Goal: Task Accomplishment & Management: Manage account settings

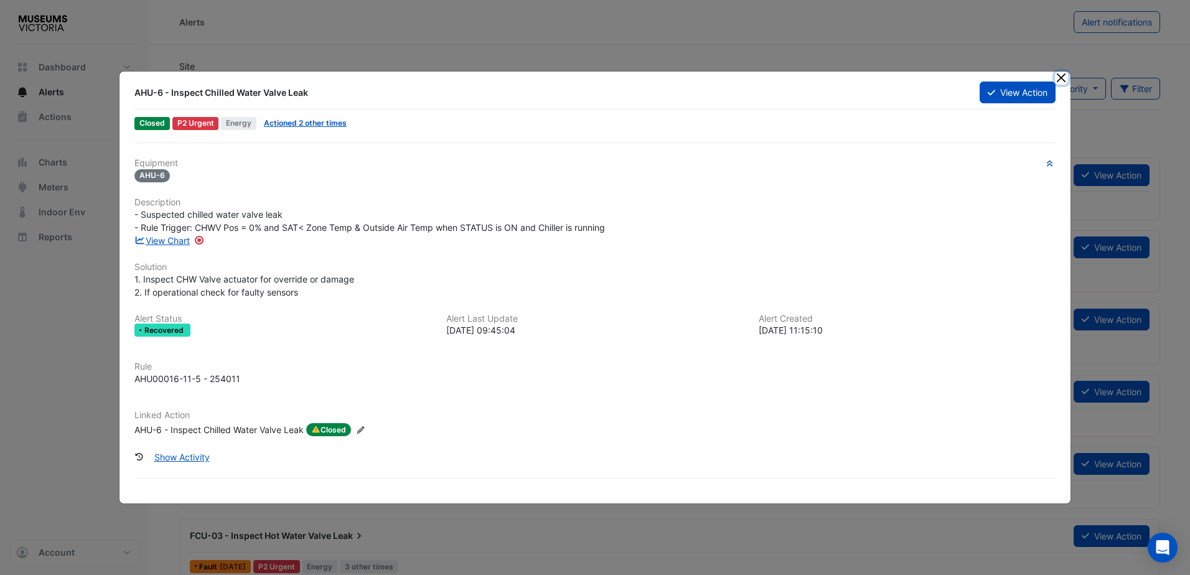
click at [1062, 73] on button "Close" at bounding box center [1061, 78] width 13 height 13
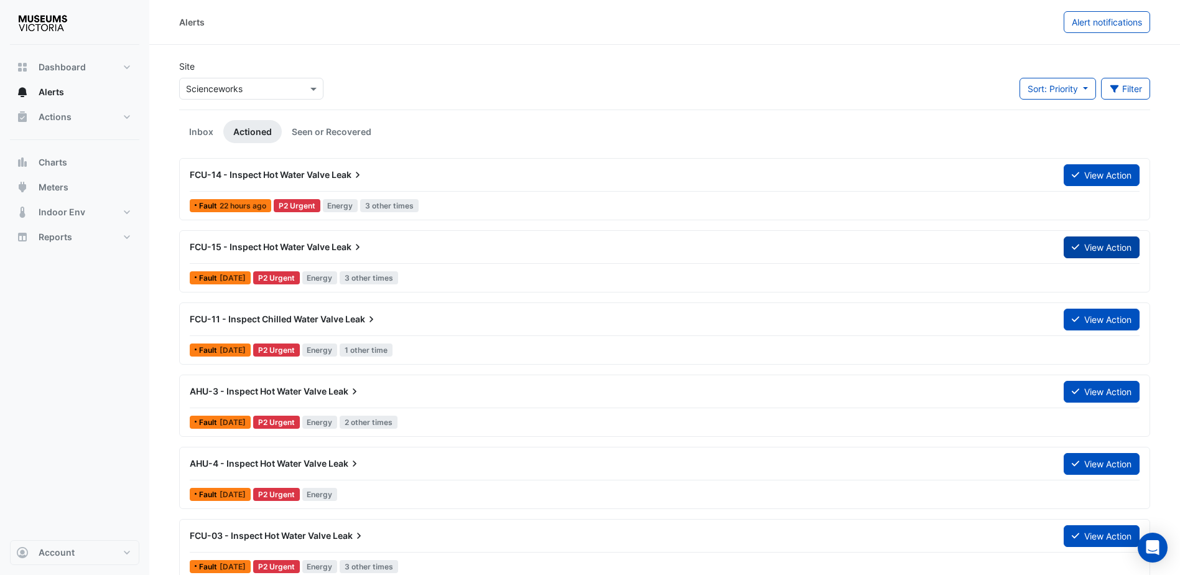
click at [1100, 251] on button "View Action" at bounding box center [1102, 247] width 76 height 22
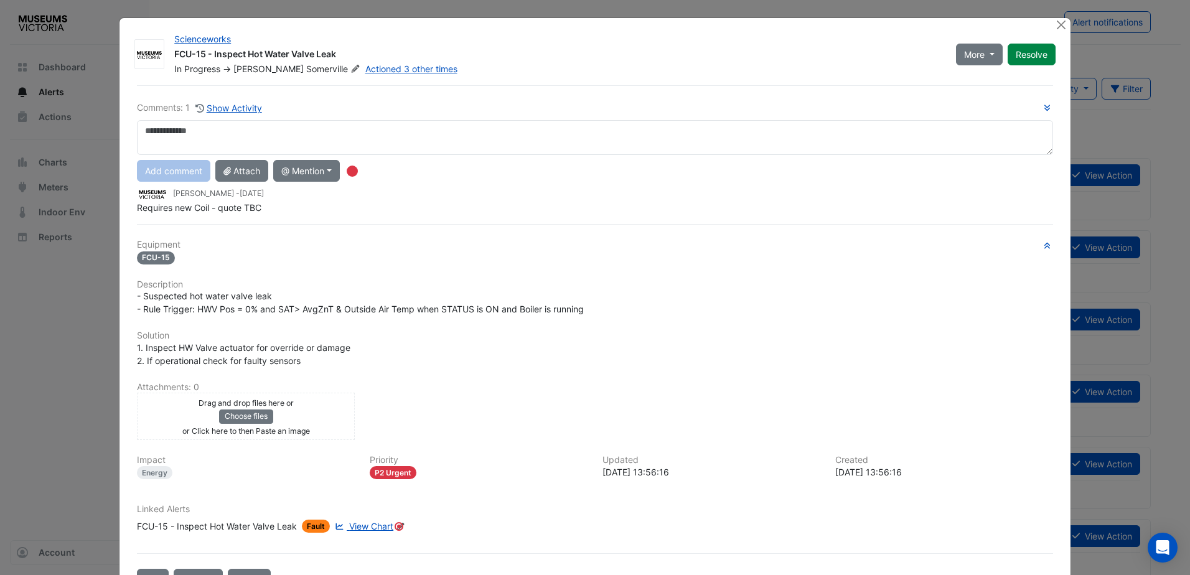
click at [154, 134] on textarea at bounding box center [595, 137] width 916 height 35
type textarea "**********"
click at [178, 170] on button "Add comment" at bounding box center [173, 171] width 73 height 22
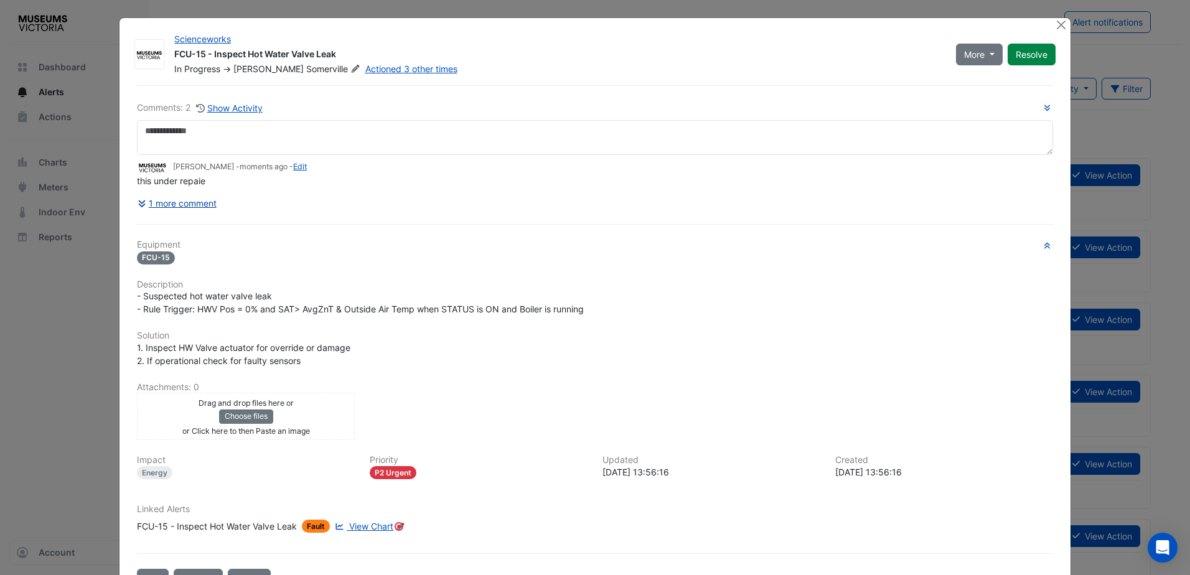
click at [192, 202] on button "1 more comment" at bounding box center [177, 203] width 80 height 22
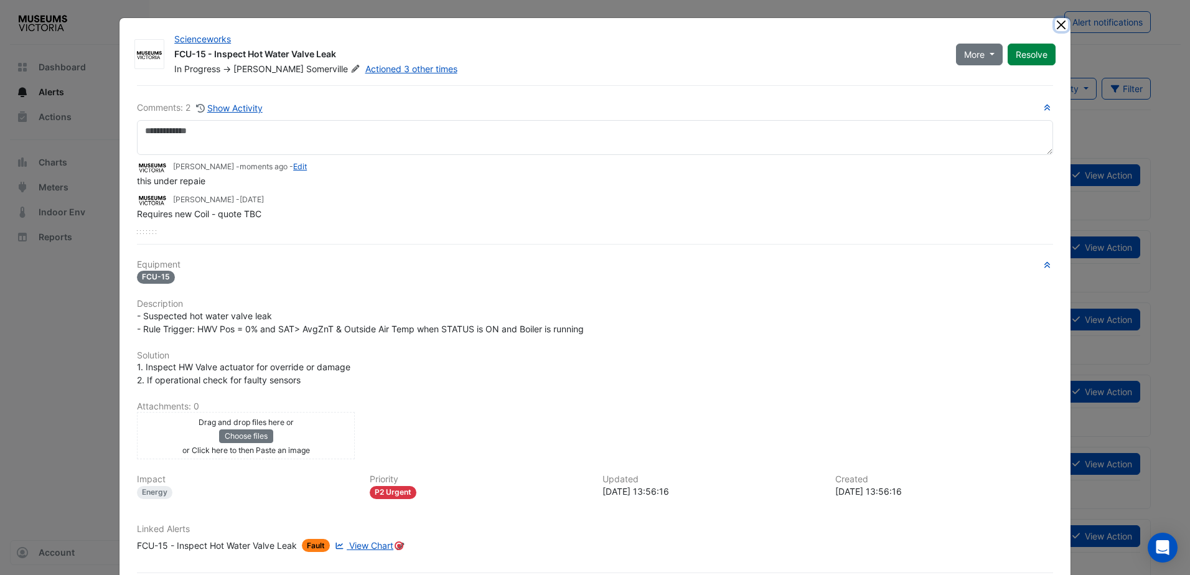
click at [1056, 24] on button "Close" at bounding box center [1061, 24] width 13 height 13
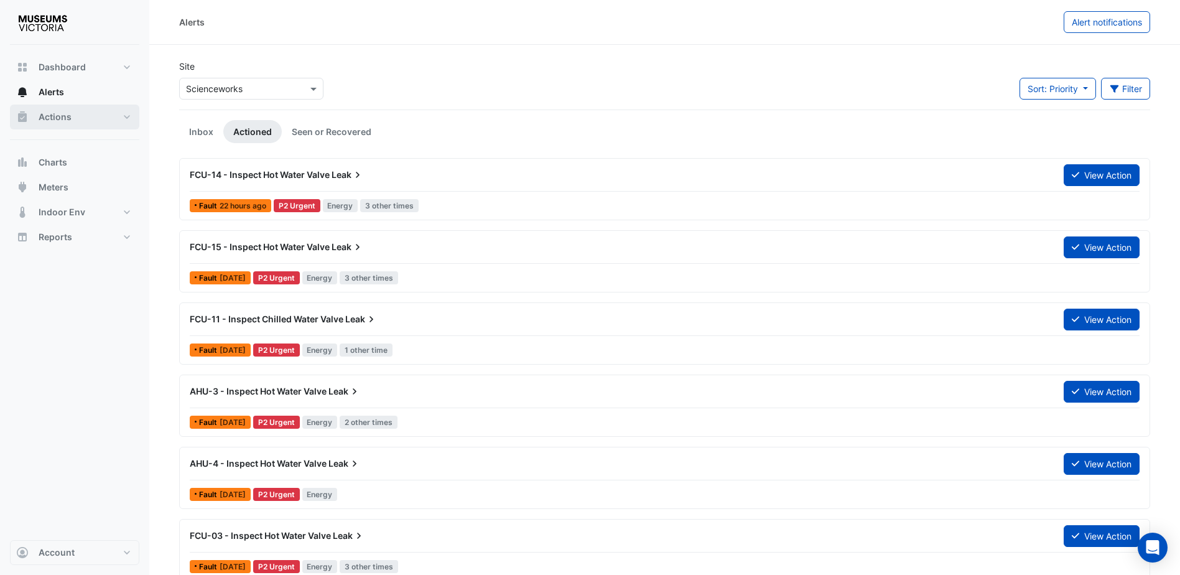
click at [126, 116] on button "Actions" at bounding box center [74, 117] width 129 height 25
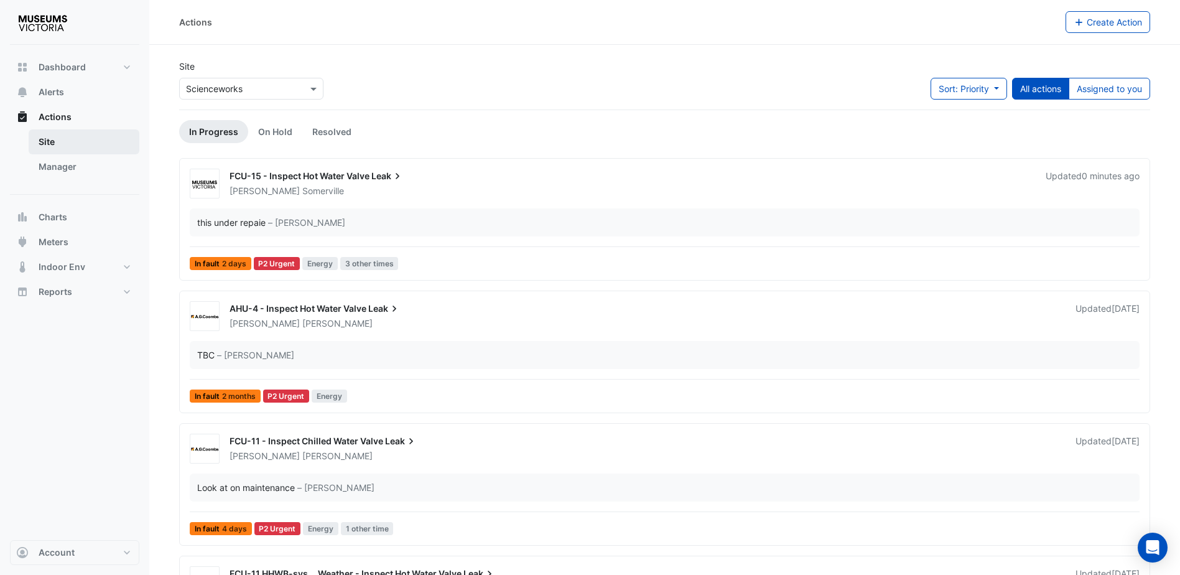
click at [54, 139] on link "Site" at bounding box center [84, 141] width 111 height 25
click at [65, 117] on span "Actions" at bounding box center [55, 117] width 33 height 12
click at [55, 92] on span "Alerts" at bounding box center [52, 92] width 26 height 12
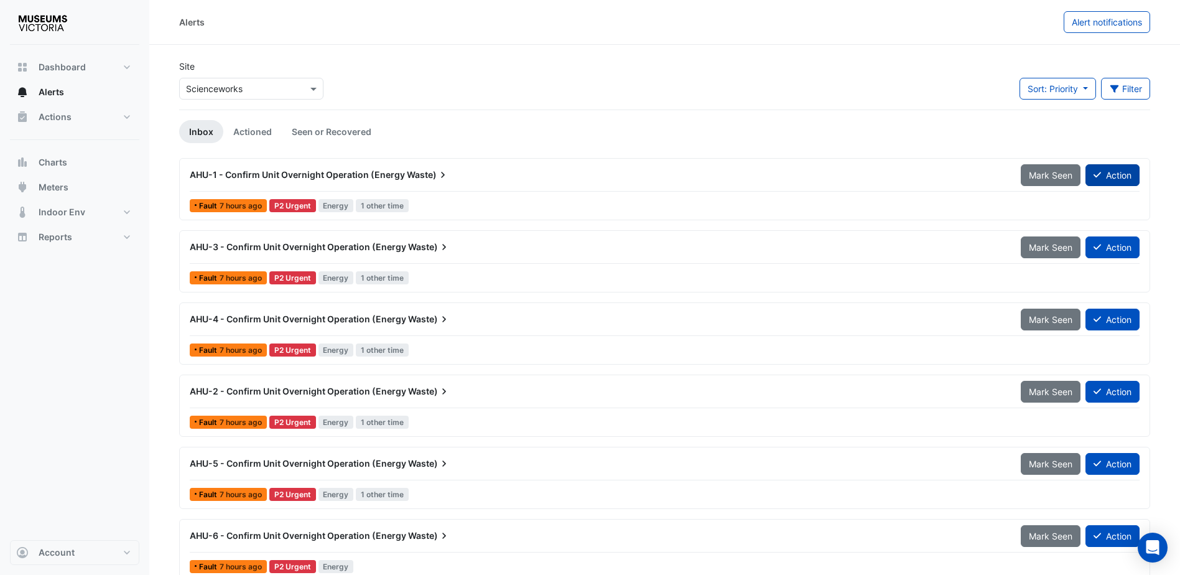
click at [1111, 176] on button "Action" at bounding box center [1113, 175] width 54 height 22
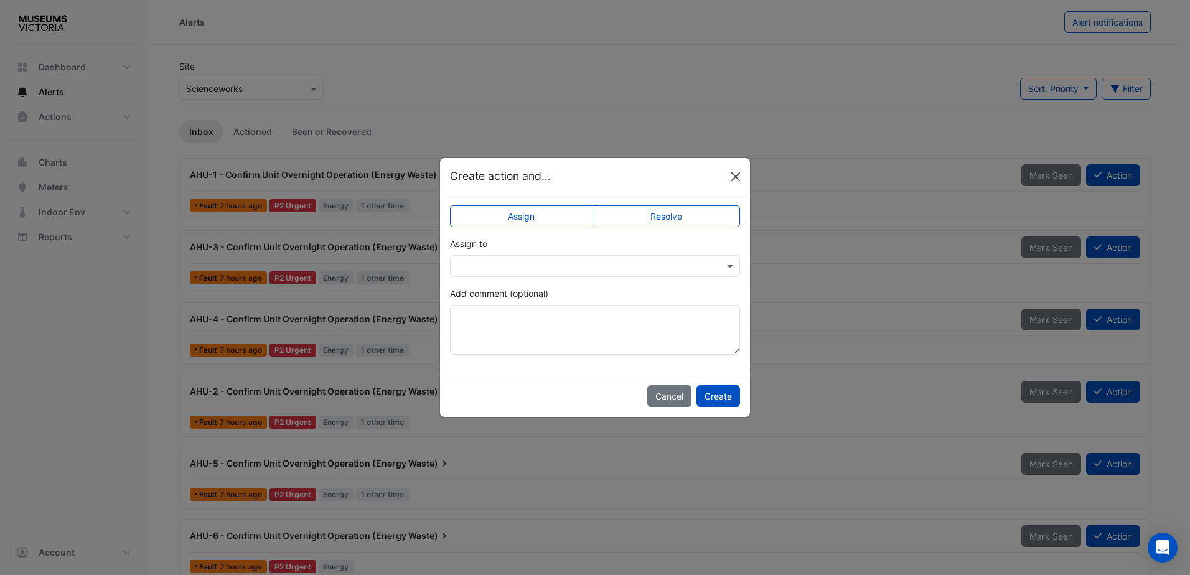
click at [734, 179] on button "Close" at bounding box center [735, 176] width 19 height 19
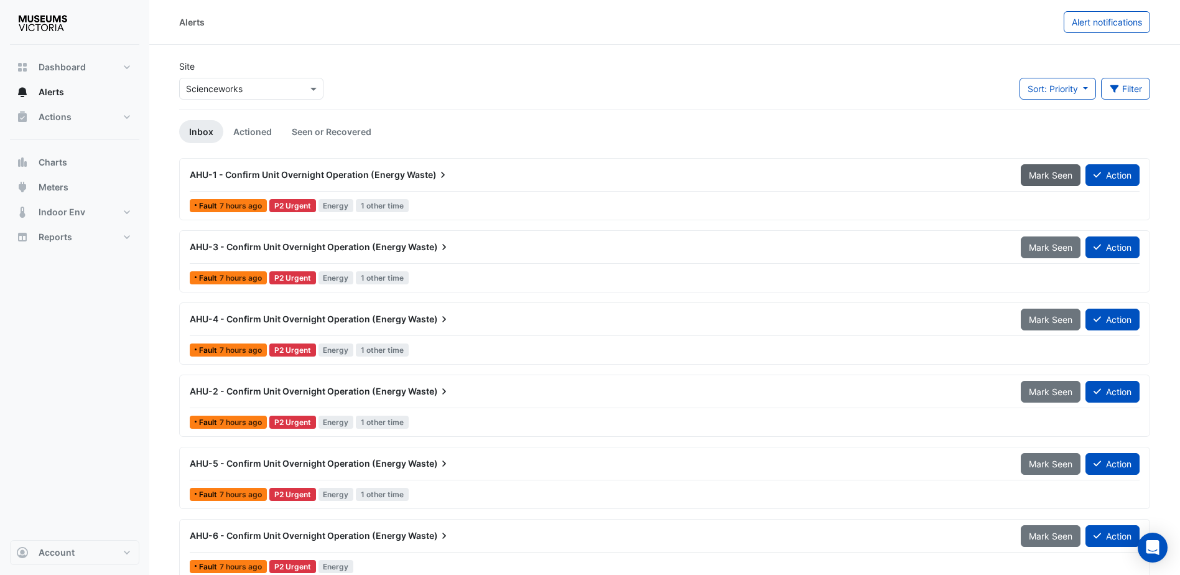
click at [1053, 176] on span "Mark Seen" at bounding box center [1051, 175] width 44 height 11
click at [1043, 242] on span "Mark Seen" at bounding box center [1051, 247] width 44 height 11
click at [1053, 323] on span "Mark Seen" at bounding box center [1051, 319] width 44 height 11
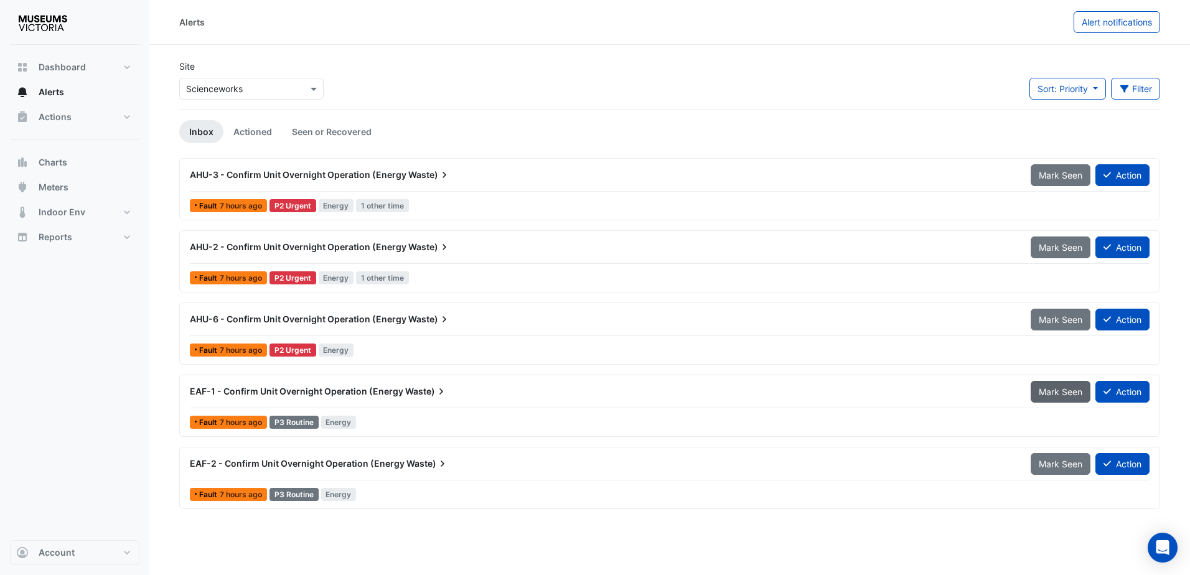
click at [1049, 386] on span "Mark Seen" at bounding box center [1060, 391] width 44 height 11
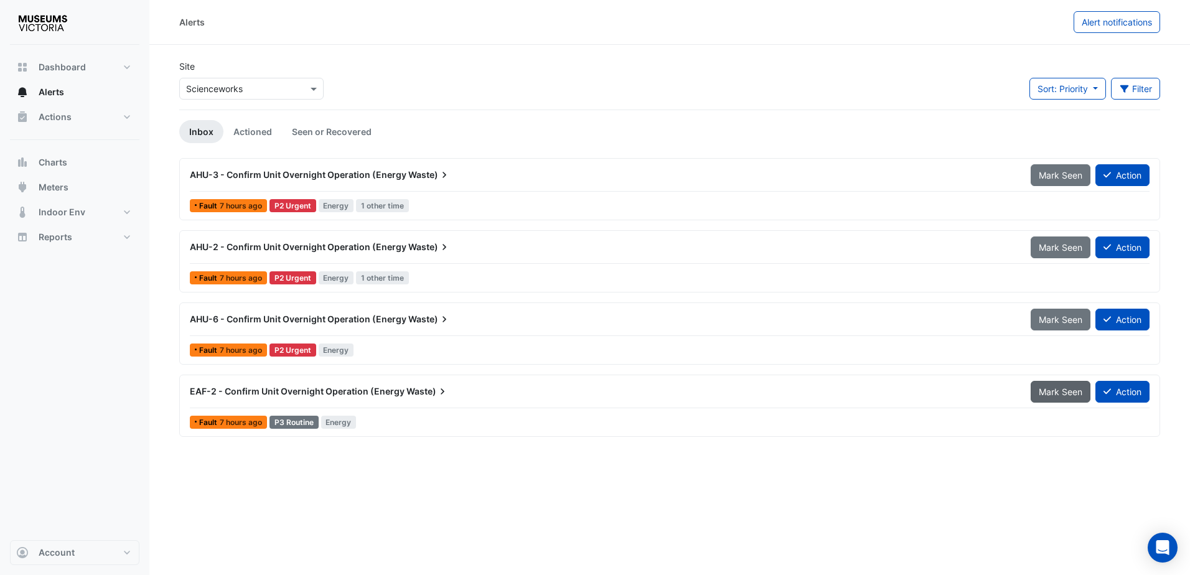
click at [1055, 388] on span "Mark Seen" at bounding box center [1060, 391] width 44 height 11
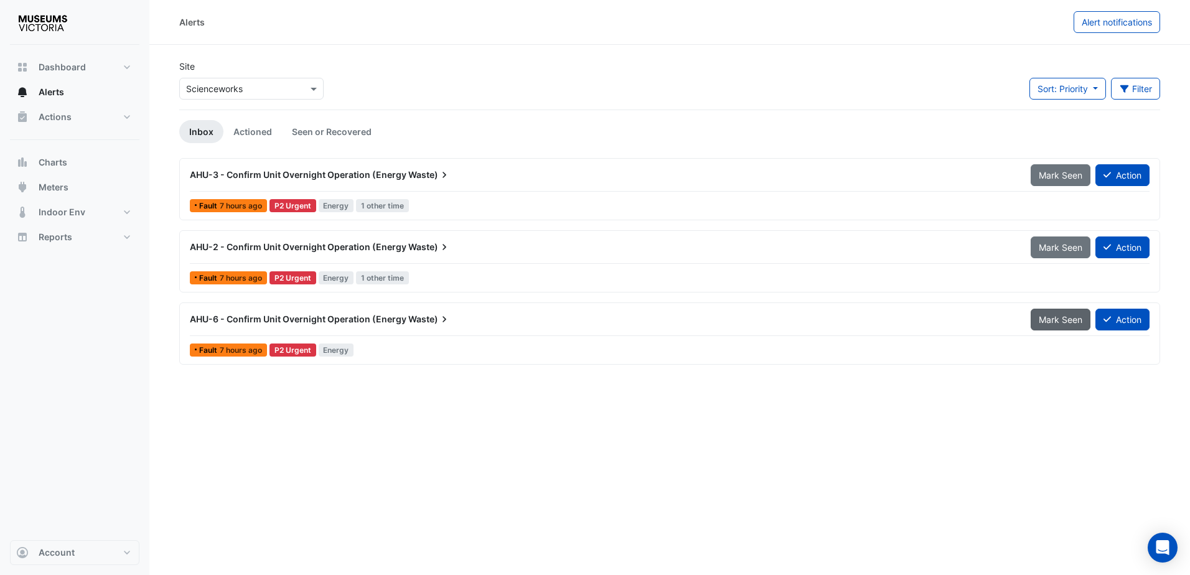
click at [1053, 325] on button "Mark Seen" at bounding box center [1060, 320] width 60 height 22
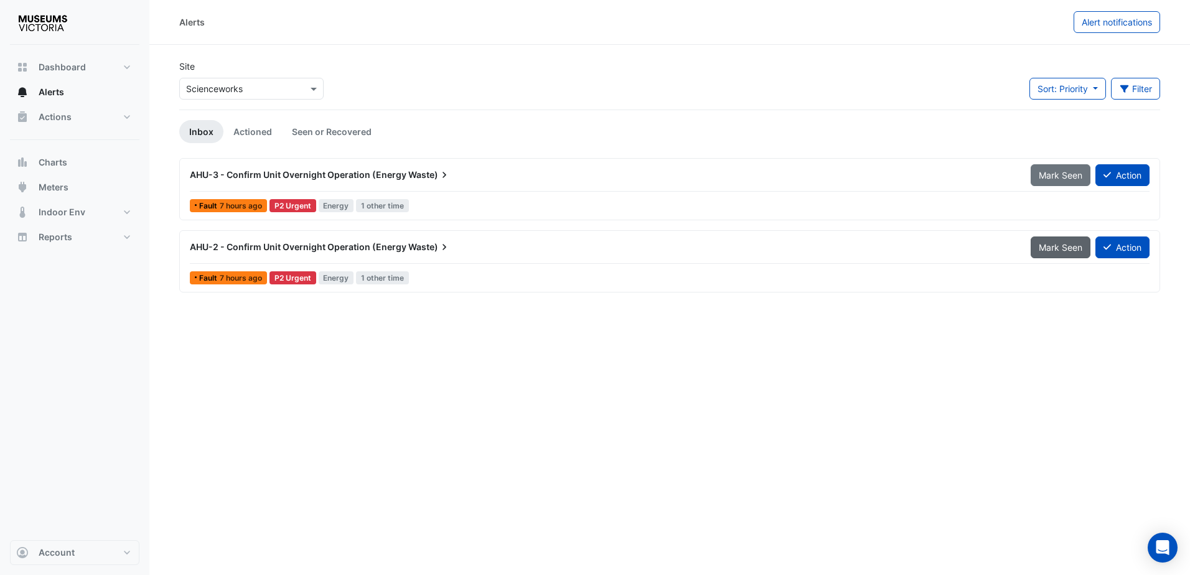
drag, startPoint x: 1052, startPoint y: 249, endPoint x: 1054, endPoint y: 221, distance: 28.1
click at [1052, 248] on span "Mark Seen" at bounding box center [1060, 247] width 44 height 11
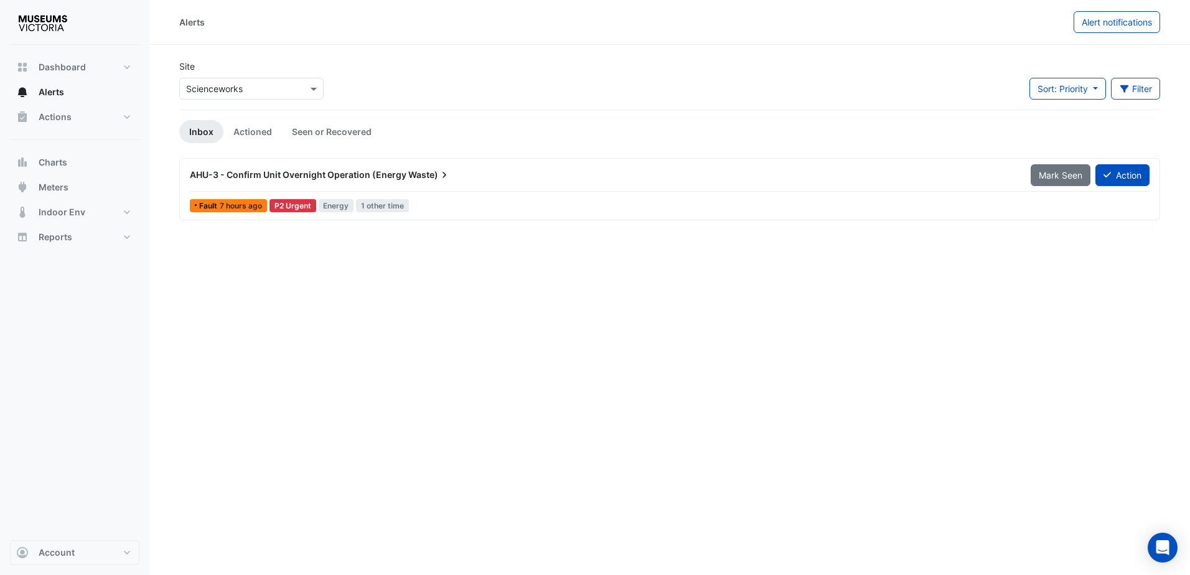
click at [1054, 181] on button "Mark Seen" at bounding box center [1060, 175] width 60 height 22
